Goal: Find specific page/section: Find specific page/section

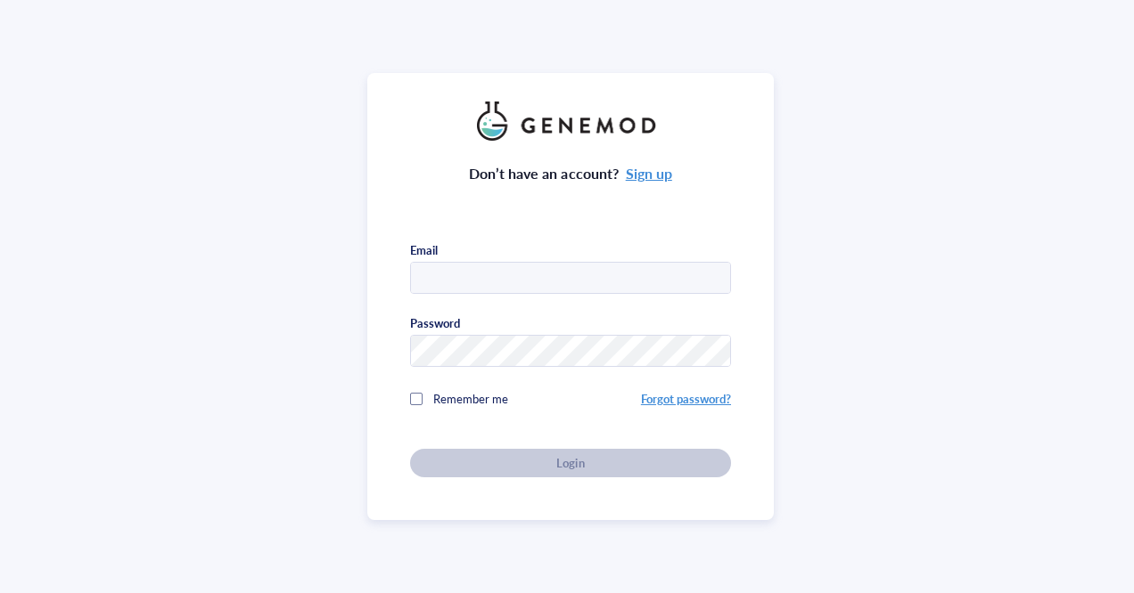
type input "[EMAIL_ADDRESS][DOMAIN_NAME]"
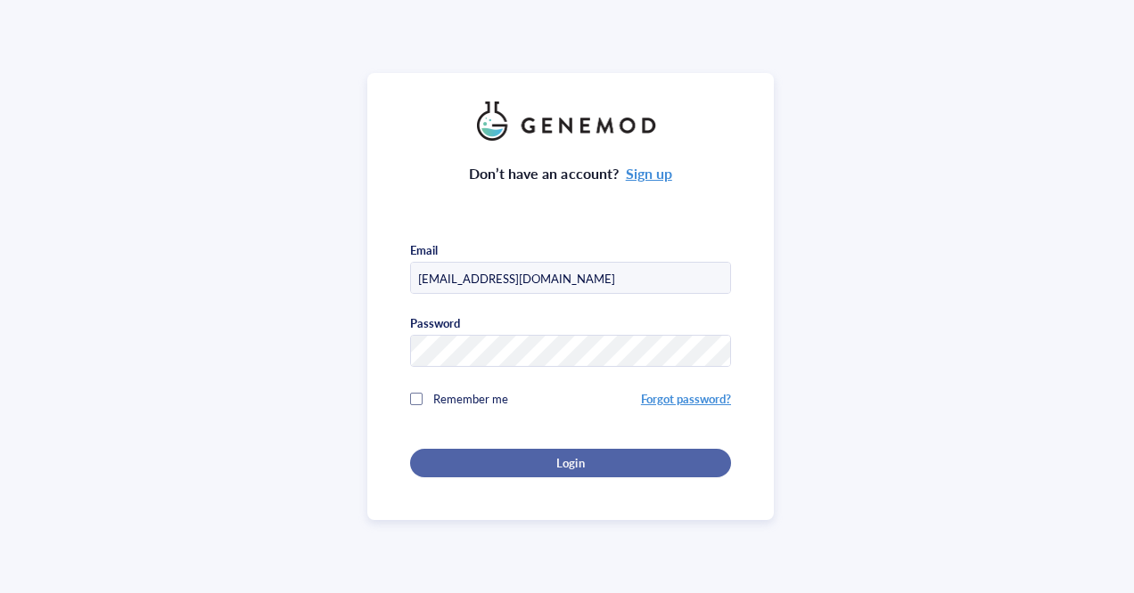
click at [517, 463] on div "Login" at bounding box center [570, 463] width 264 height 16
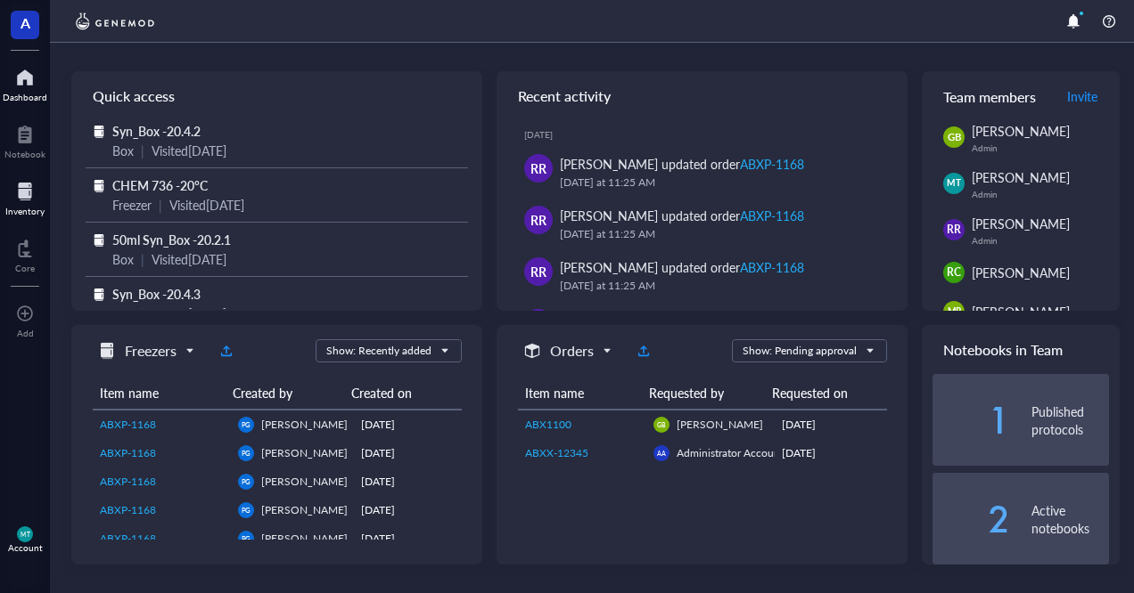
click at [13, 189] on div at bounding box center [24, 191] width 39 height 29
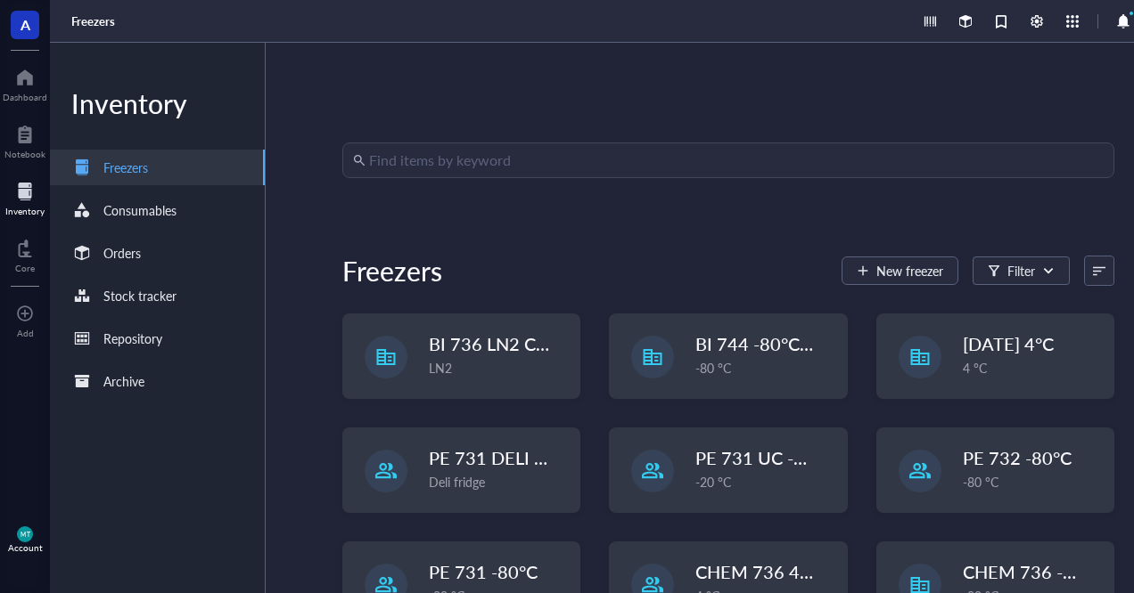
click at [501, 165] on input "search" at bounding box center [736, 160] width 734 height 34
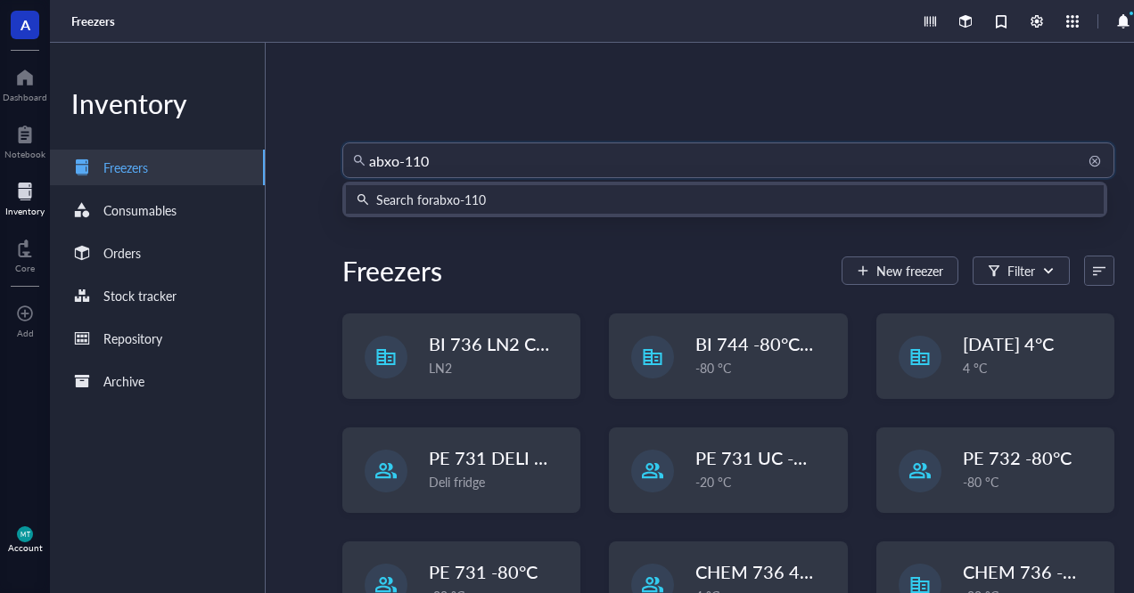
type input "abxo-1103"
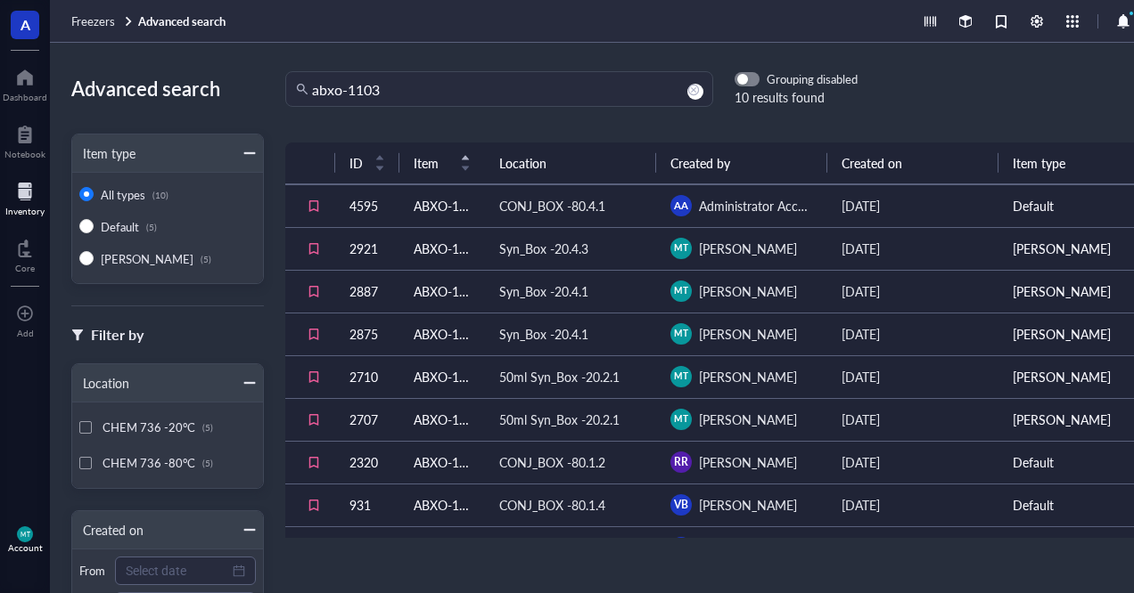
click at [372, 292] on td "2887" at bounding box center [367, 291] width 64 height 43
drag, startPoint x: 469, startPoint y: 168, endPoint x: 522, endPoint y: 152, distance: 55.6
click at [522, 152] on tr "ID Item Location Created by Created on Item type" at bounding box center [727, 164] width 884 height 42
click at [508, 246] on div "Syn_Box -20.4.3" at bounding box center [543, 249] width 89 height 20
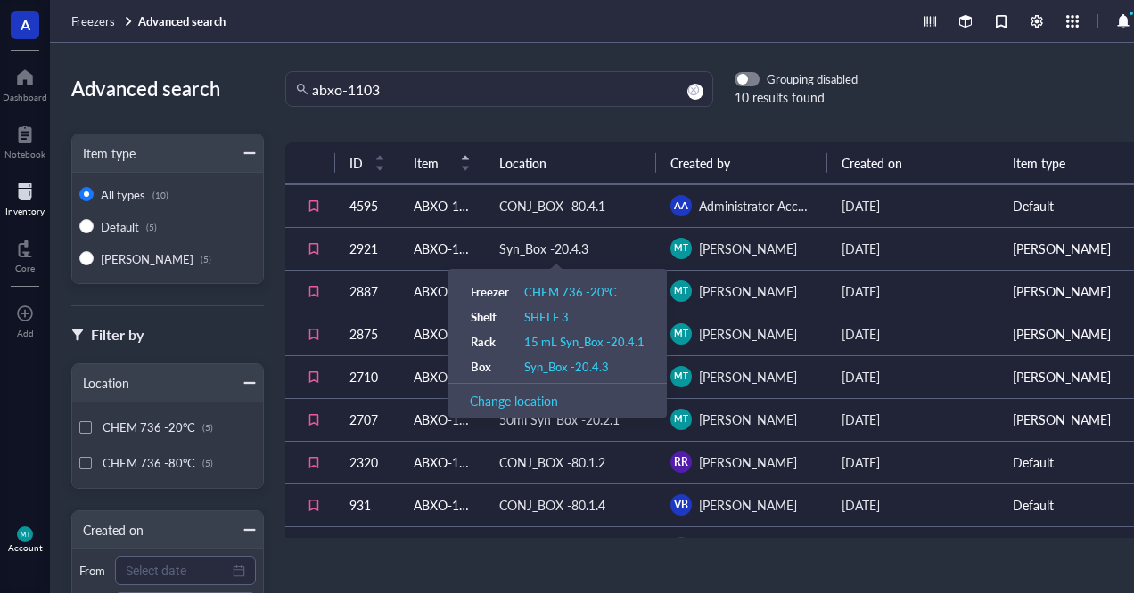
click at [432, 252] on td "ABXO-1103" at bounding box center [442, 248] width 86 height 43
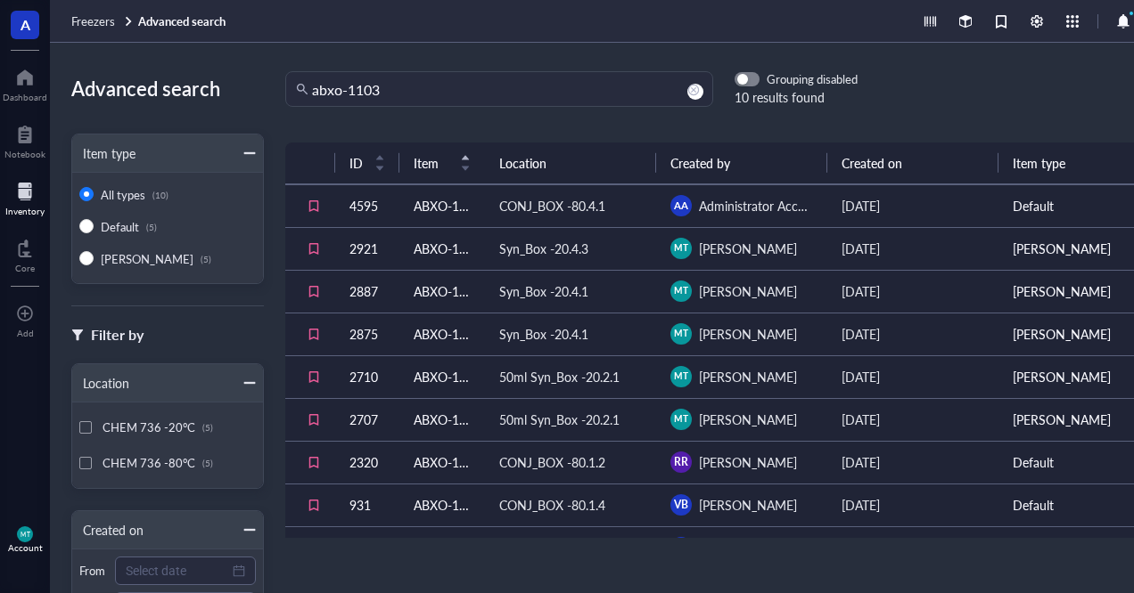
click at [368, 374] on td "2710" at bounding box center [367, 377] width 64 height 43
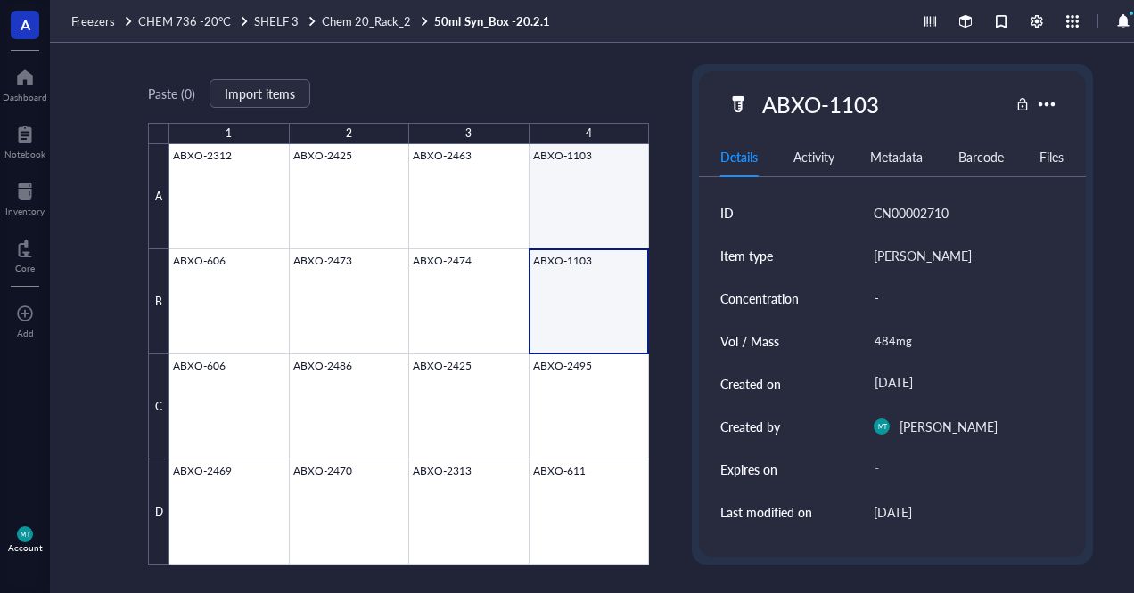
click at [551, 232] on div at bounding box center [408, 354] width 479 height 421
type textarea "Keep everyone on the same page…"
